Goal: Task Accomplishment & Management: Manage account settings

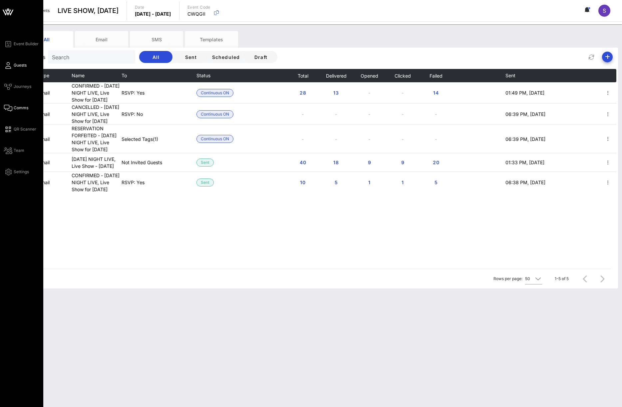
click at [18, 66] on span "Guests" at bounding box center [20, 65] width 13 height 6
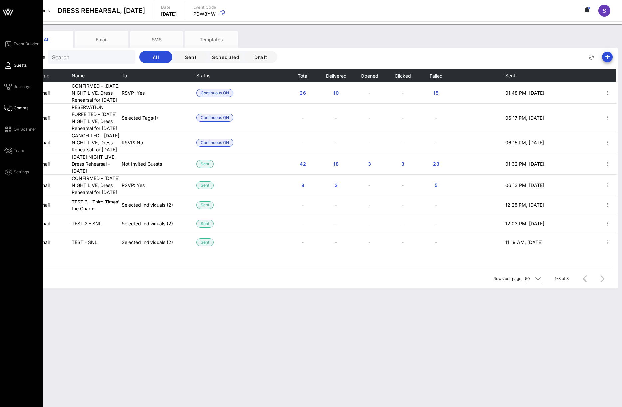
click at [18, 63] on span "Guests" at bounding box center [20, 65] width 13 height 6
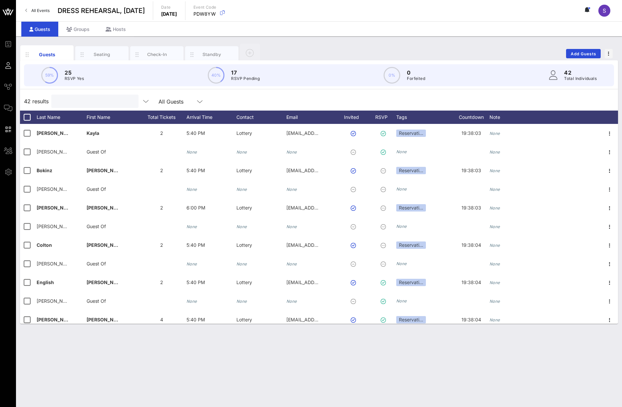
click at [70, 102] on input "text" at bounding box center [94, 101] width 78 height 9
type input "e"
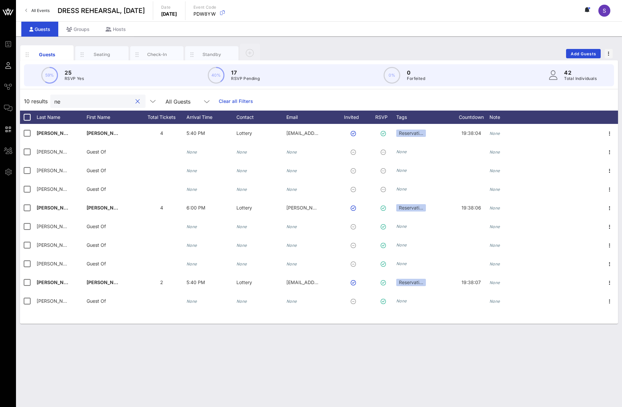
type input "n"
